Goal: Task Accomplishment & Management: Manage account settings

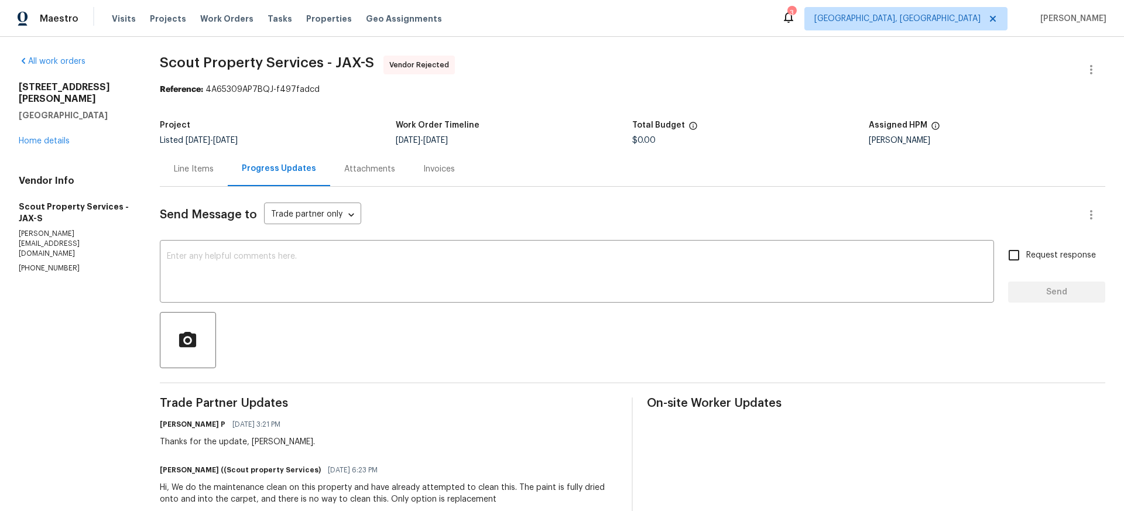
click at [211, 171] on div "Line Items" at bounding box center [194, 169] width 40 height 12
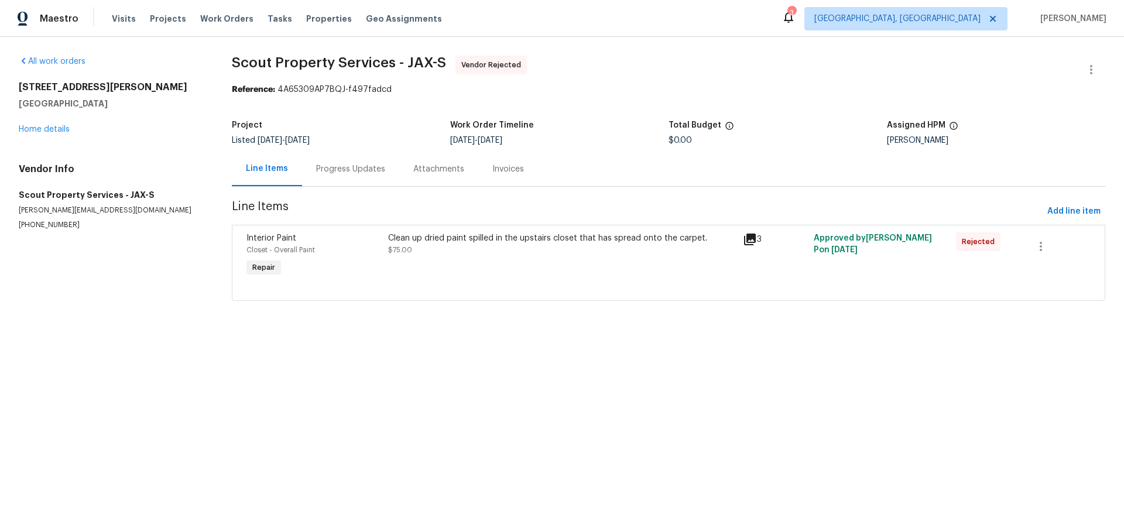
click at [518, 240] on div "Clean up dried paint spilled in the upstairs closet that has spread onto the ca…" at bounding box center [562, 238] width 348 height 12
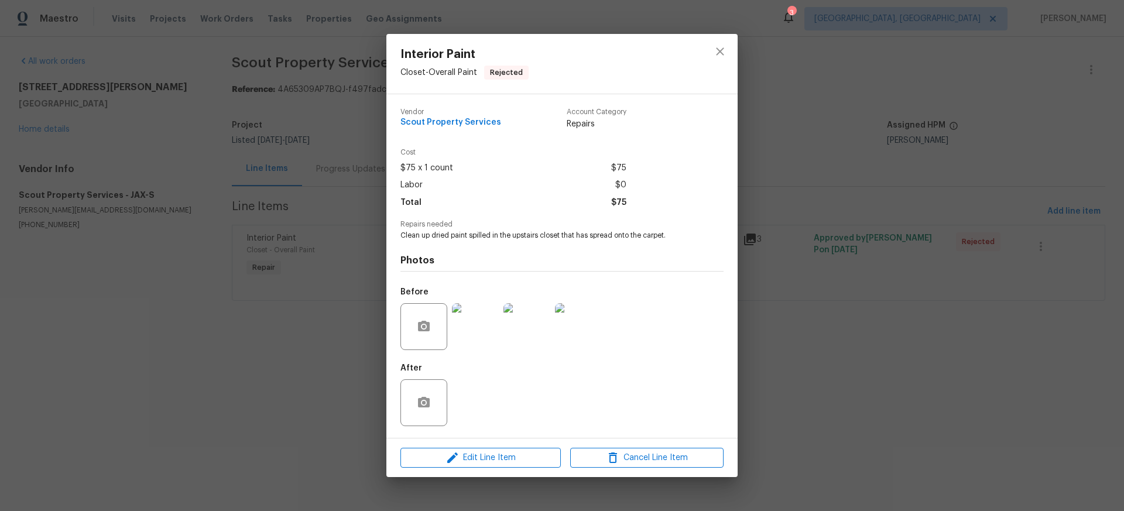
click at [482, 326] on img at bounding box center [475, 326] width 47 height 47
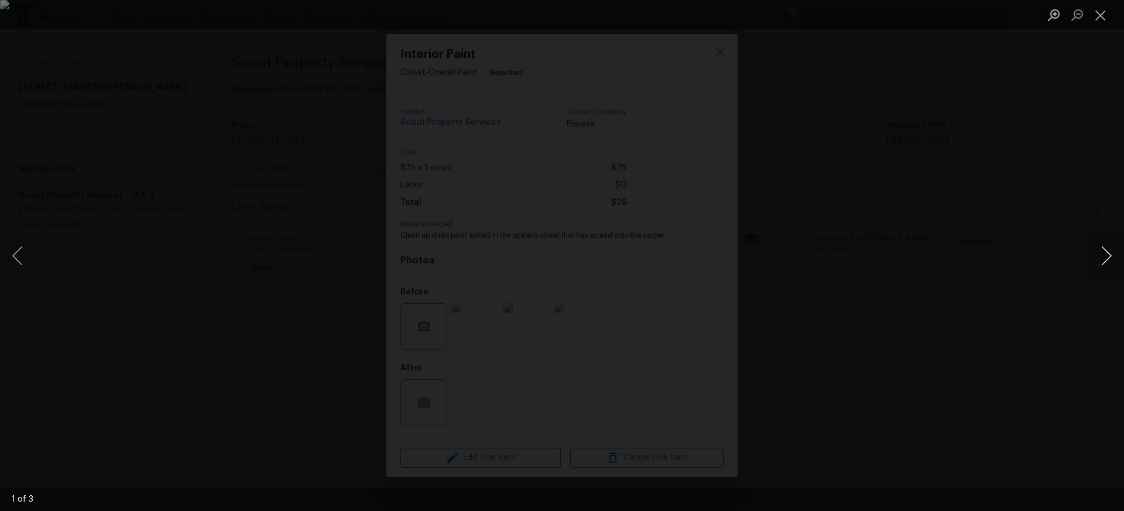
click at [1111, 258] on button "Next image" at bounding box center [1106, 255] width 35 height 47
click at [1109, 257] on button "Next image" at bounding box center [1106, 255] width 35 height 47
click at [1102, 18] on button "Close lightbox" at bounding box center [1100, 15] width 23 height 20
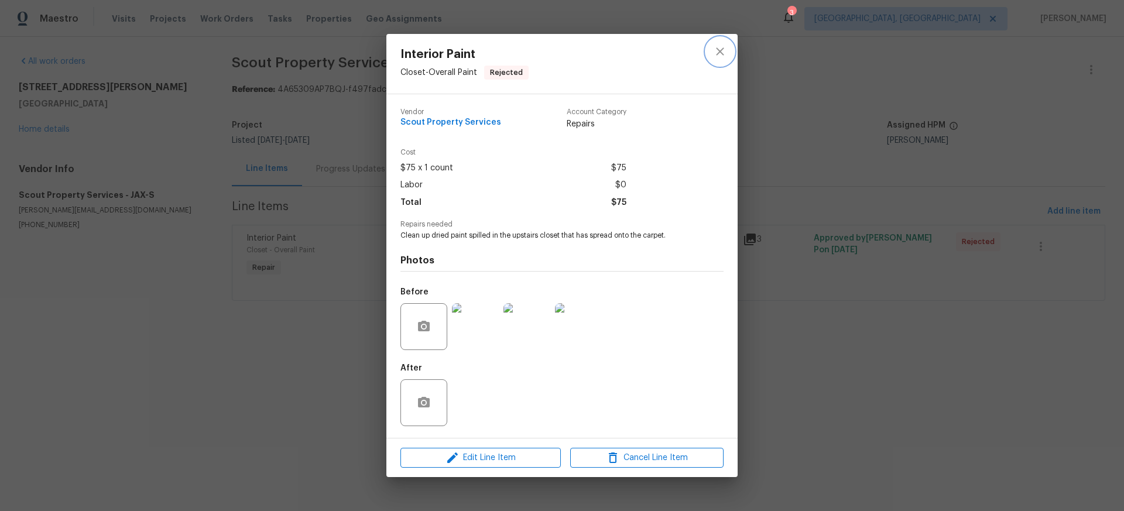
click at [719, 50] on icon "close" at bounding box center [720, 51] width 8 height 8
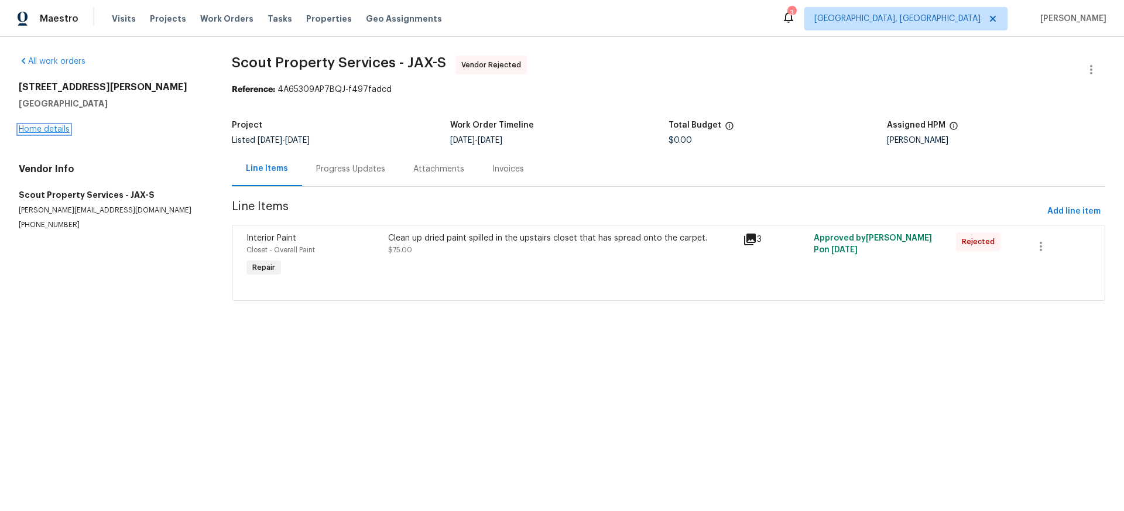
click at [55, 130] on link "Home details" at bounding box center [44, 129] width 51 height 8
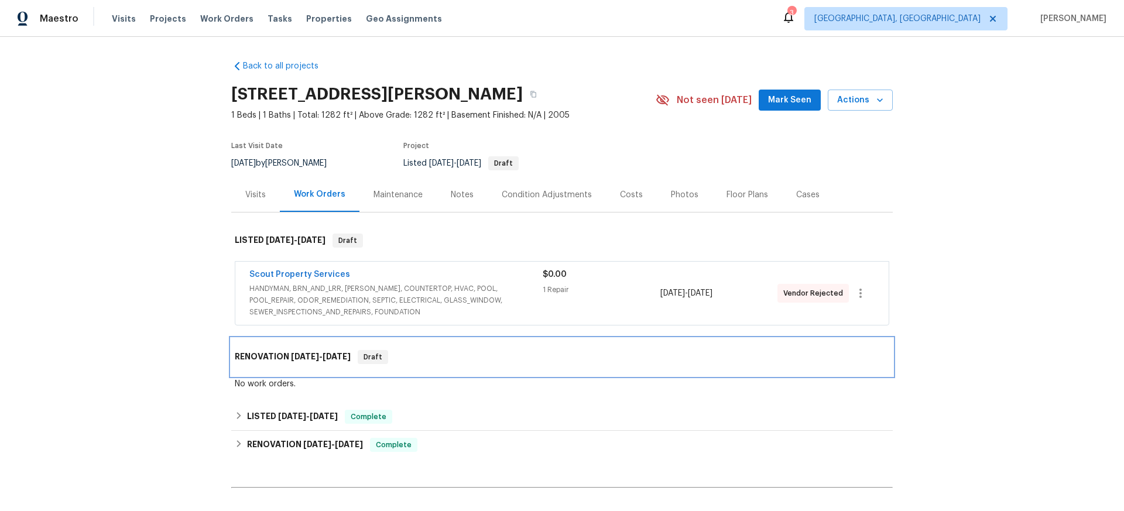
click at [309, 354] on span "9/8/25" at bounding box center [305, 356] width 28 height 8
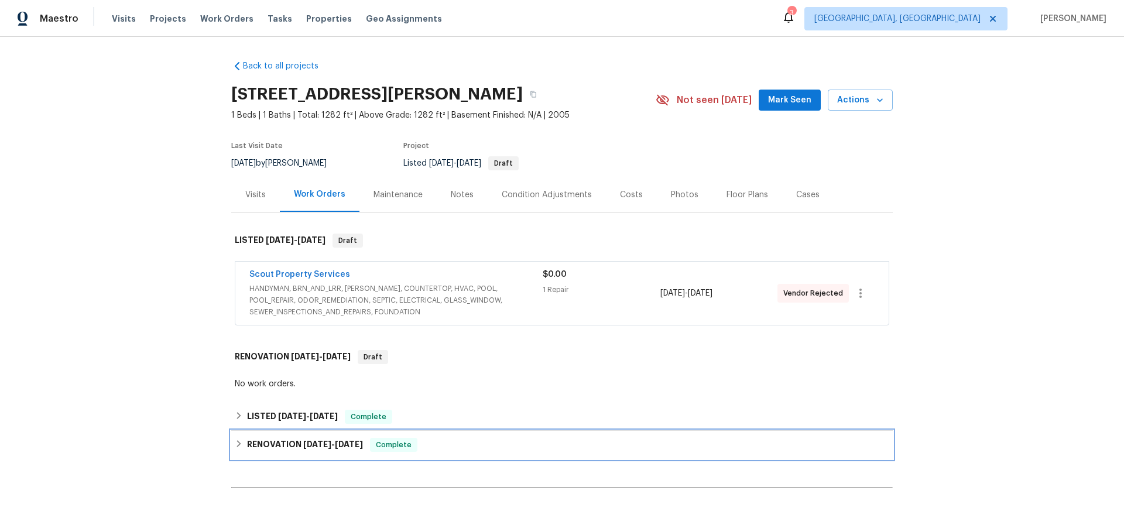
click at [323, 444] on span "8/6/25" at bounding box center [317, 444] width 28 height 8
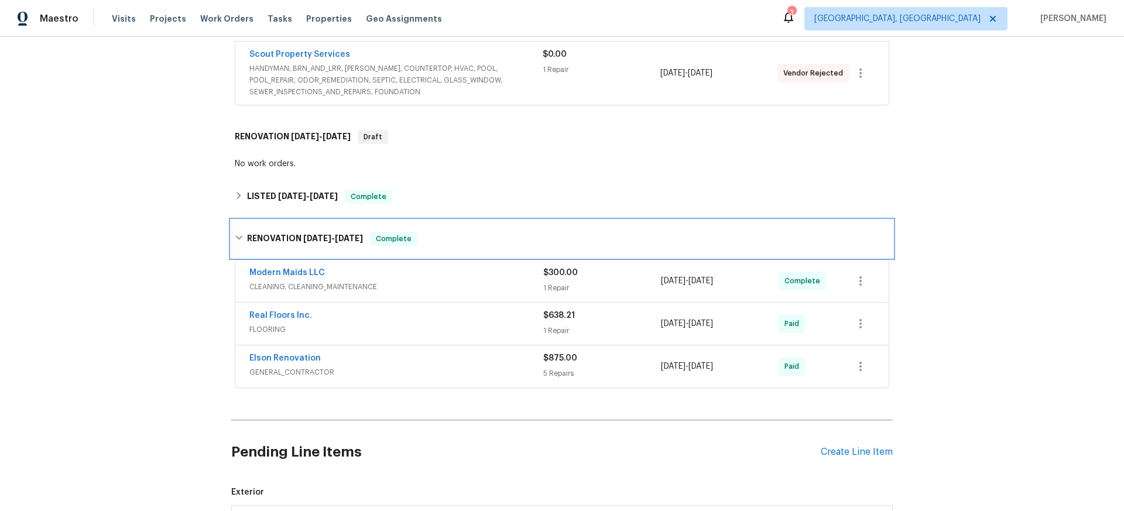
scroll to position [217, 0]
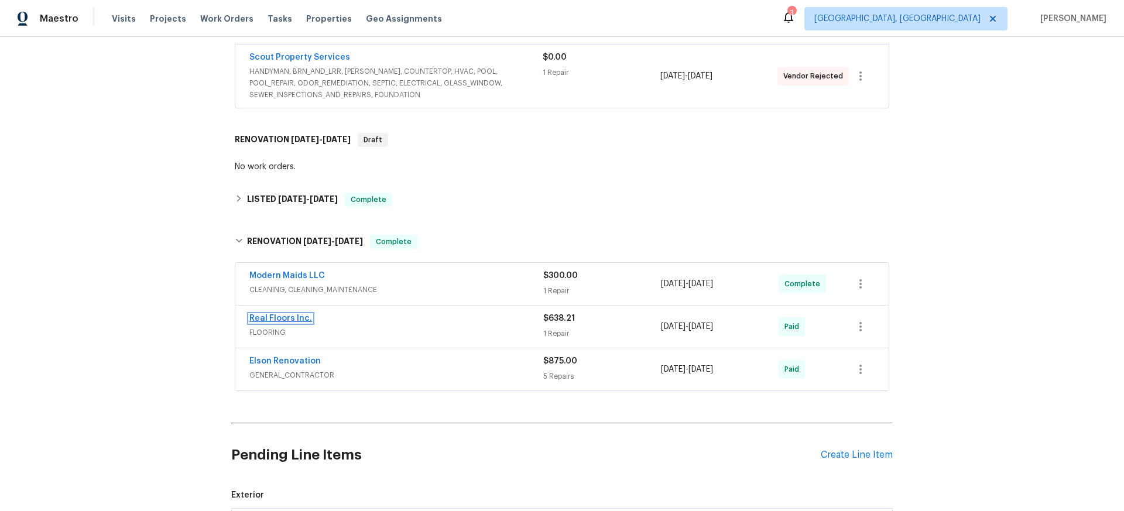
click at [272, 319] on link "Real Floors Inc." at bounding box center [280, 318] width 63 height 8
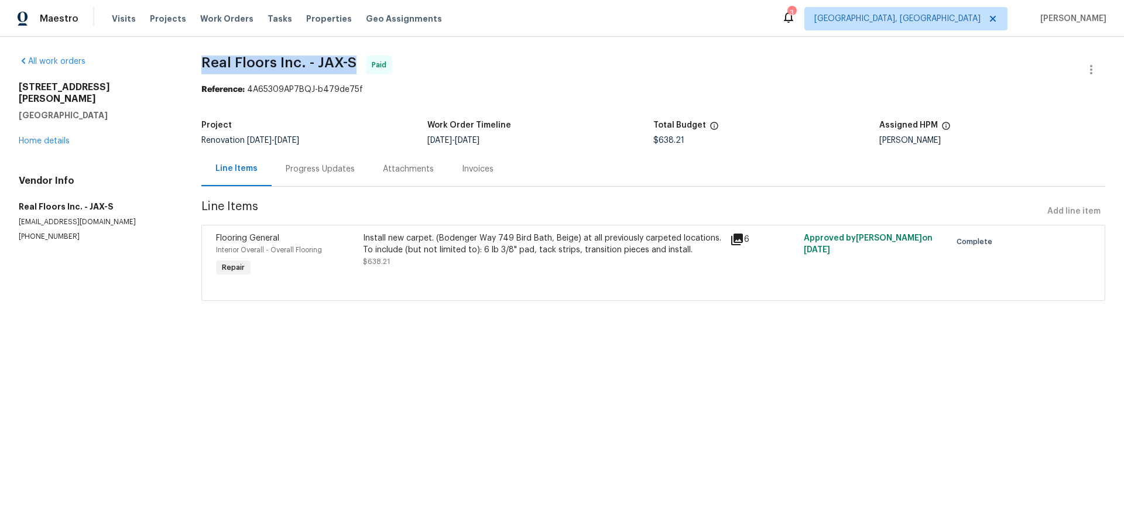
drag, startPoint x: 199, startPoint y: 60, endPoint x: 355, endPoint y: 70, distance: 156.0
click at [354, 70] on div "All work orders 8550 Touchton Rd Apt 635 Jacksonville, FL 32216 Home details Ve…" at bounding box center [562, 185] width 1124 height 297
click at [302, 61] on span "Real Floors Inc. - JAX-S" at bounding box center [278, 63] width 155 height 14
drag, startPoint x: 201, startPoint y: 60, endPoint x: 352, endPoint y: 72, distance: 151.6
click at [352, 72] on div "All work orders 8550 Touchton Rd Apt 635 Jacksonville, FL 32216 Home details Ve…" at bounding box center [562, 185] width 1124 height 297
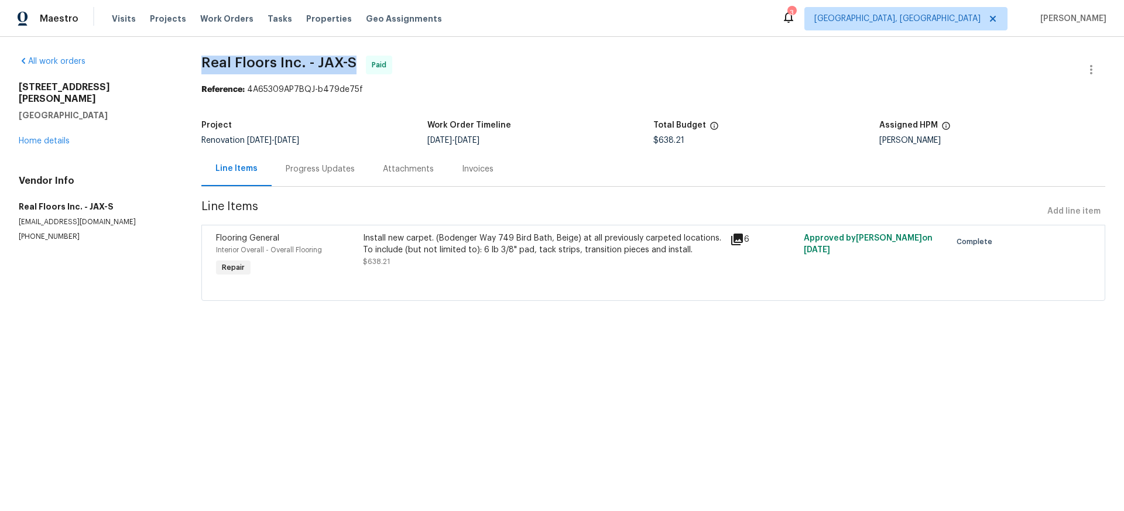
copy span "Real Floors Inc. - JAX-S"
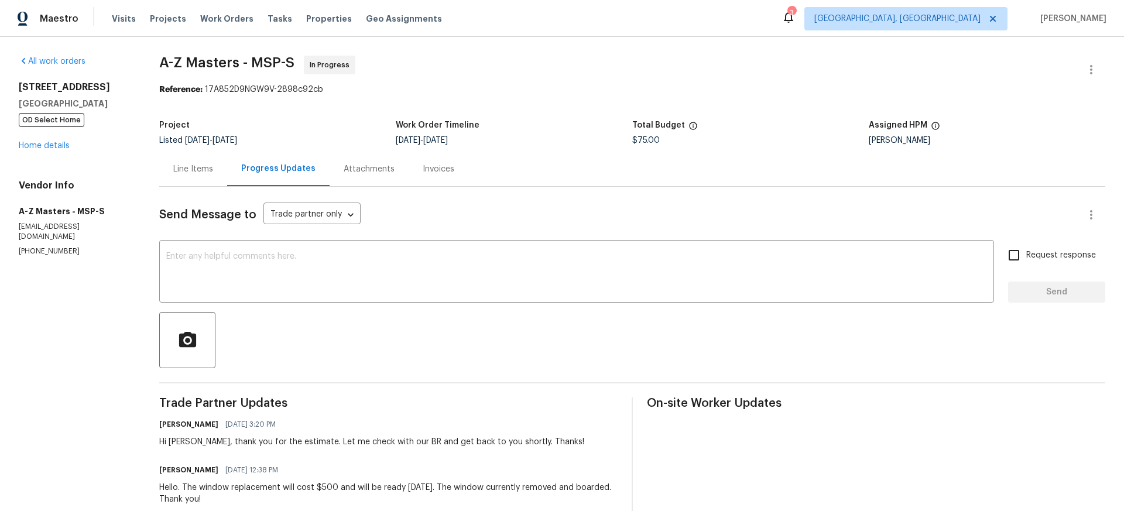
click at [199, 169] on div "Line Items" at bounding box center [193, 169] width 40 height 12
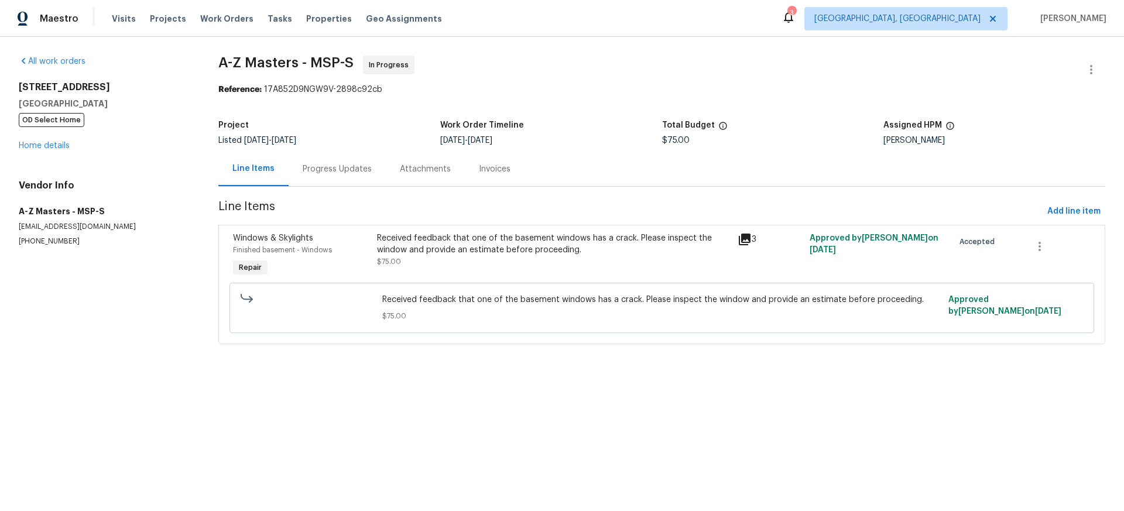
click at [522, 234] on div "Received feedback that one of the basement windows has a crack. Please inspect …" at bounding box center [553, 243] width 353 height 23
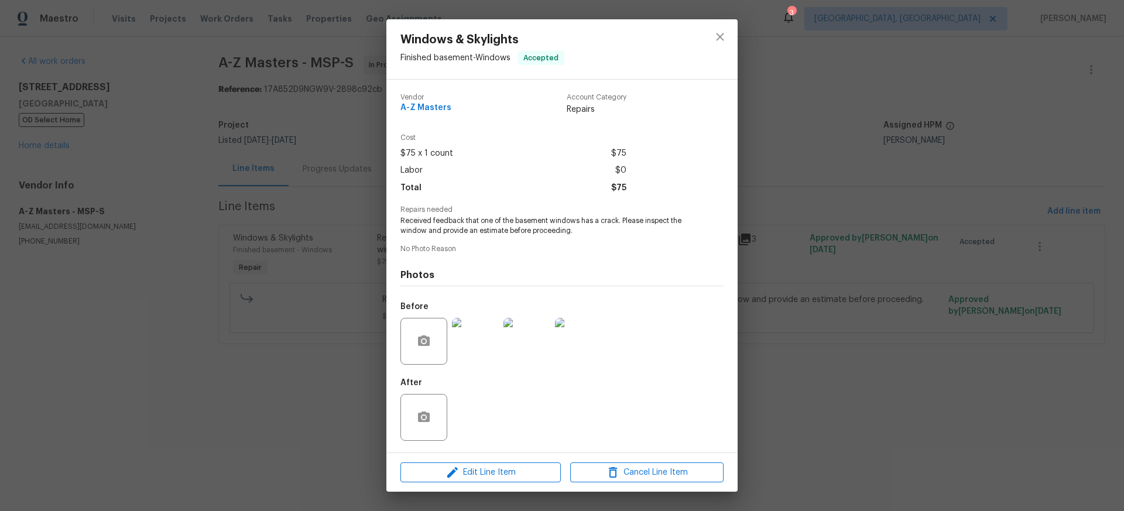
click at [478, 344] on img at bounding box center [475, 341] width 47 height 47
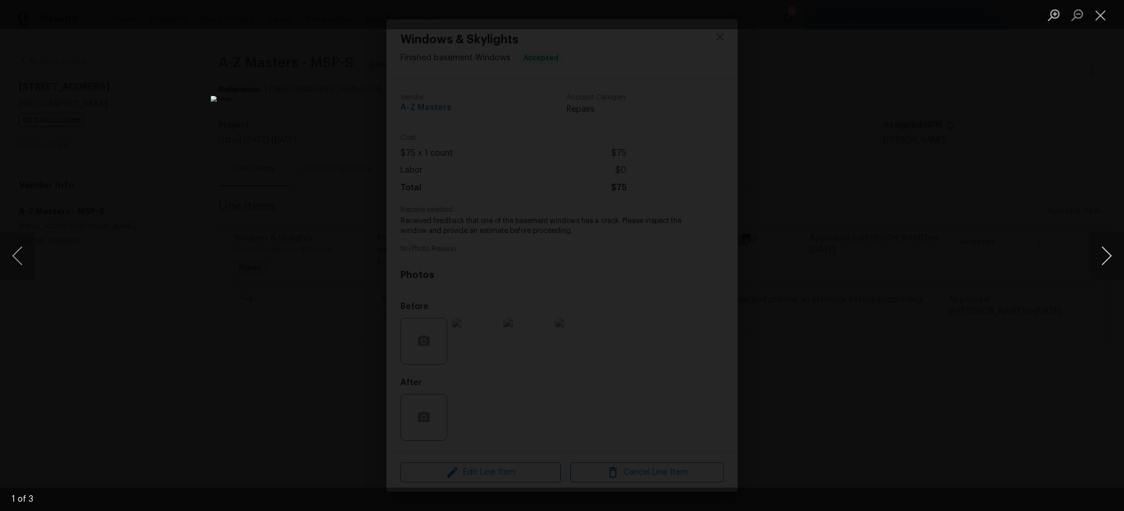
click at [1105, 258] on button "Next image" at bounding box center [1106, 255] width 35 height 47
click at [1101, 16] on button "Close lightbox" at bounding box center [1100, 15] width 23 height 20
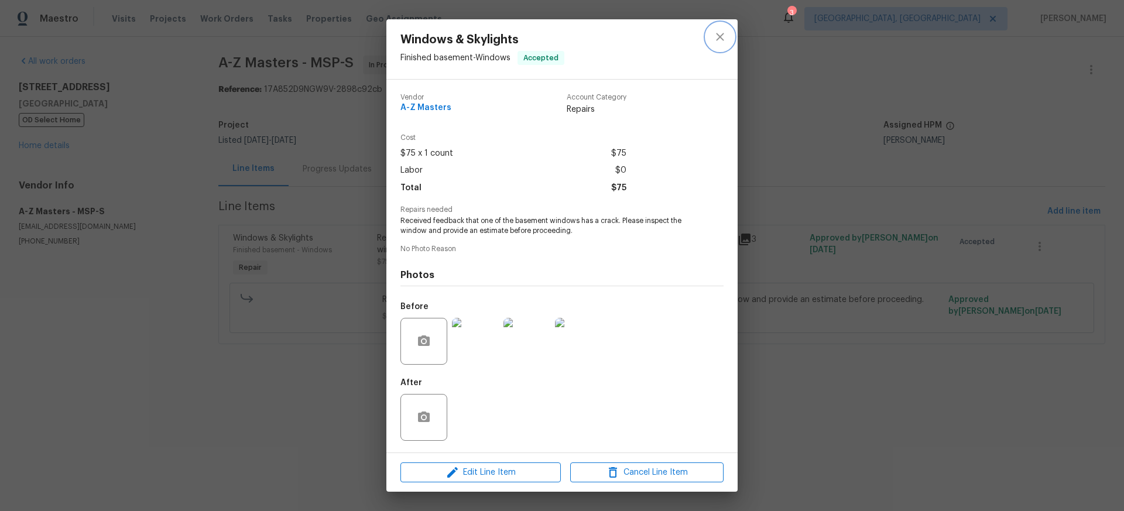
click at [719, 35] on icon "close" at bounding box center [720, 37] width 14 height 14
